Goal: Task Accomplishment & Management: Manage account settings

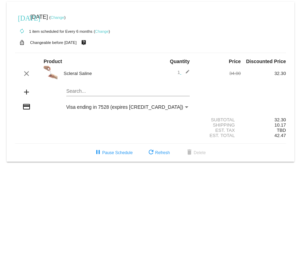
click at [64, 17] on link "Change" at bounding box center [58, 17] width 14 height 4
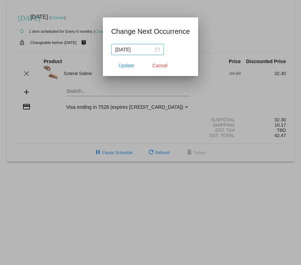
click at [147, 49] on div "[DATE]" at bounding box center [137, 50] width 44 height 8
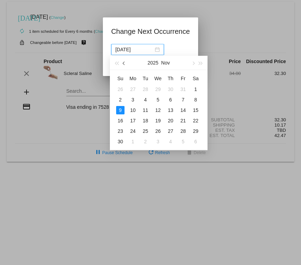
click at [124, 64] on span "button" at bounding box center [124, 63] width 3 height 3
click at [134, 99] on div "8" at bounding box center [133, 99] width 8 height 8
type input "[DATE]"
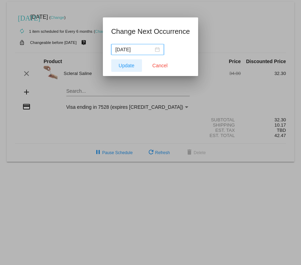
click at [132, 65] on span "Update" at bounding box center [126, 66] width 16 height 6
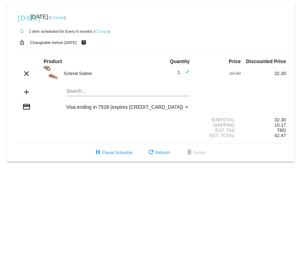
click at [105, 33] on link "Change" at bounding box center [102, 31] width 14 height 4
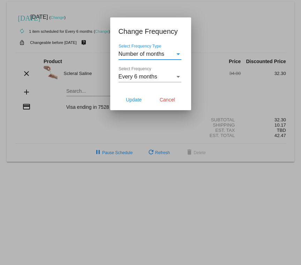
click at [179, 77] on div "Select Frequency" at bounding box center [177, 77] width 3 height 2
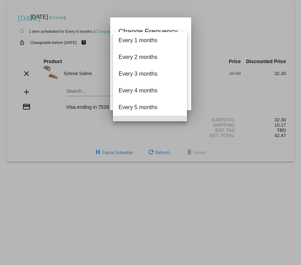
scroll to position [47, 0]
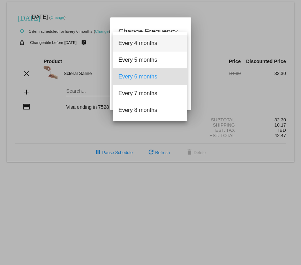
click at [164, 44] on span "Every 4 months" at bounding box center [149, 43] width 63 height 17
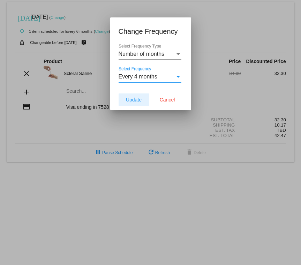
click at [138, 99] on span "Update" at bounding box center [134, 100] width 16 height 6
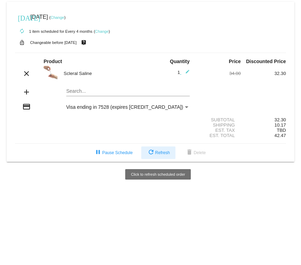
click at [159, 151] on button "refresh Refresh" at bounding box center [158, 152] width 34 height 13
